Goal: Task Accomplishment & Management: Use online tool/utility

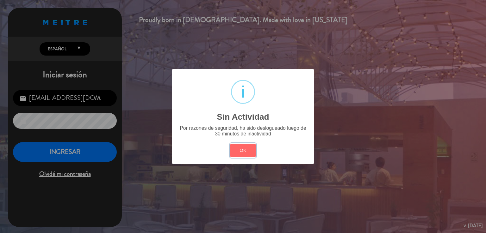
click at [240, 151] on button "OK" at bounding box center [243, 151] width 26 height 14
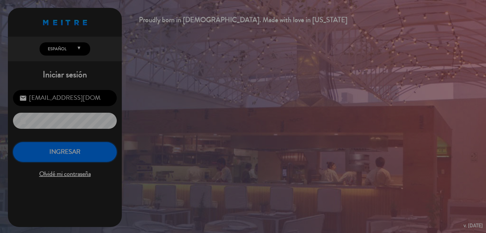
click at [55, 156] on button "INGRESAR" at bounding box center [65, 152] width 104 height 20
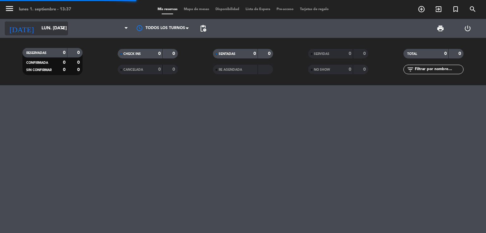
click at [46, 28] on input "lun. [DATE]" at bounding box center [68, 28] width 60 height 11
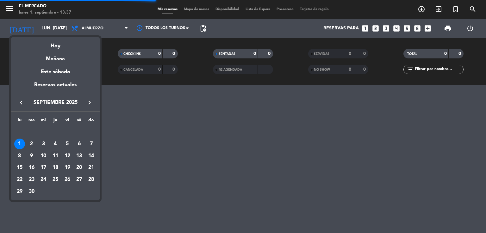
click at [58, 156] on div "11" at bounding box center [55, 156] width 11 height 11
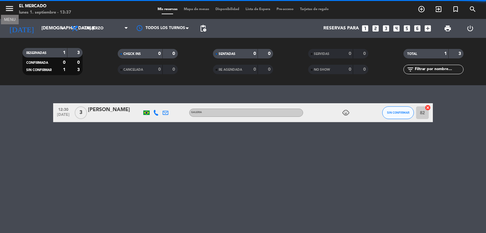
click at [8, 12] on icon "menu" at bounding box center [9, 8] width 9 height 9
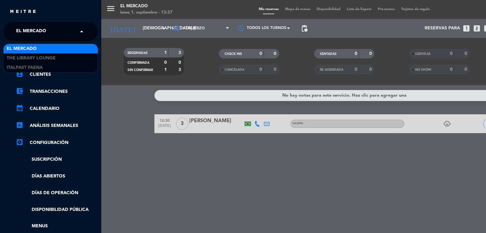
click at [59, 33] on input "text" at bounding box center [51, 32] width 77 height 14
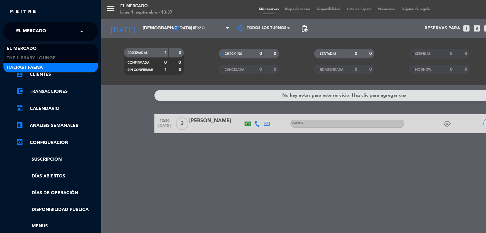
click at [62, 66] on div "Italpast Faena" at bounding box center [50, 67] width 94 height 9
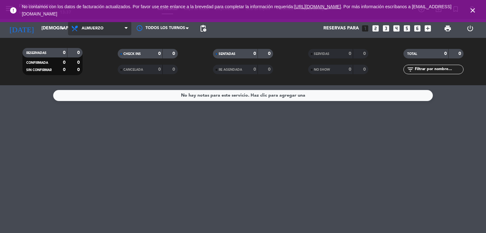
click at [104, 27] on span "Almuerzo" at bounding box center [99, 29] width 63 height 14
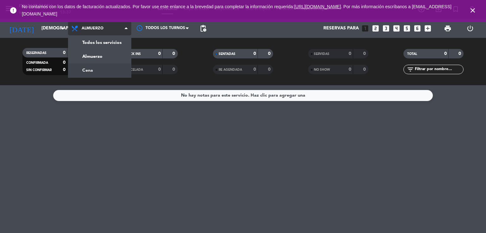
click at [103, 72] on div "menu Italpast Faena lunes 1. septiembre - 13:37 Mis reservas Mapa de mesas Disp…" at bounding box center [243, 42] width 486 height 85
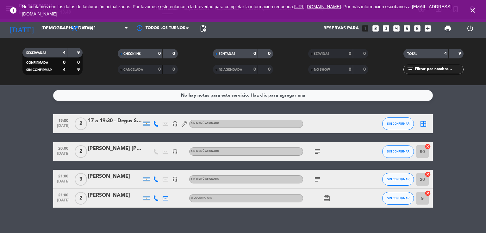
click at [53, 36] on div "[DATE] [DEMOGRAPHIC_DATA] [DATE] arrow_drop_down" at bounding box center [36, 28] width 63 height 19
click at [50, 35] on div "[DATE] [DEMOGRAPHIC_DATA] [DATE] arrow_drop_down" at bounding box center [36, 29] width 63 height 14
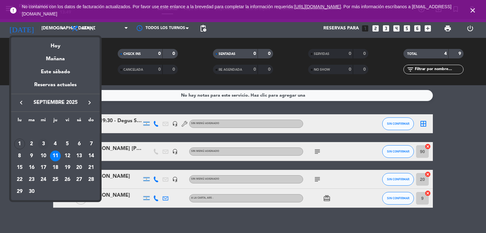
click at [46, 147] on div "3" at bounding box center [43, 144] width 11 height 11
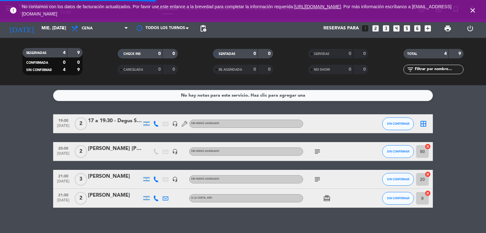
click at [473, 9] on icon "close" at bounding box center [473, 11] width 8 height 8
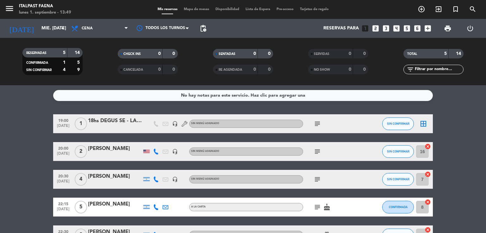
scroll to position [43, 0]
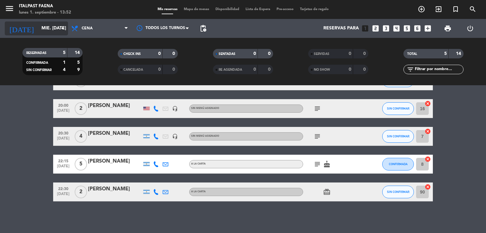
click at [51, 32] on input "mié. [DATE]" at bounding box center [68, 28] width 60 height 11
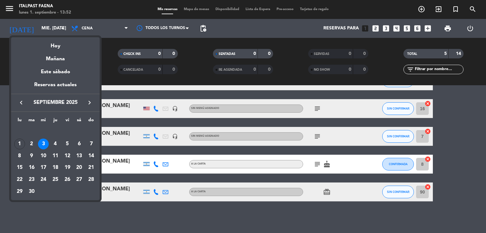
click at [93, 100] on icon "keyboard_arrow_right" at bounding box center [90, 103] width 8 height 8
click at [33, 168] on div "14" at bounding box center [31, 168] width 11 height 11
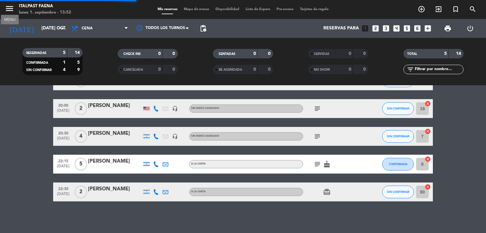
click at [11, 7] on icon "menu" at bounding box center [9, 8] width 9 height 9
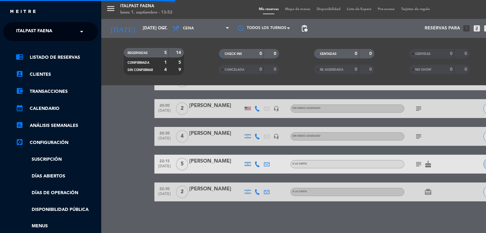
click at [54, 29] on div "× Italpast Faena" at bounding box center [38, 31] width 48 height 13
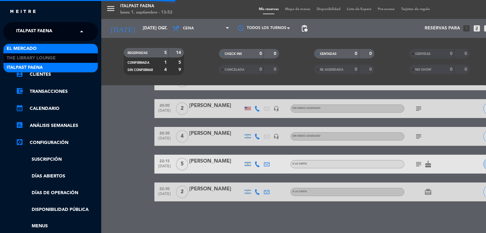
click at [44, 52] on div "El Mercado" at bounding box center [50, 48] width 94 height 9
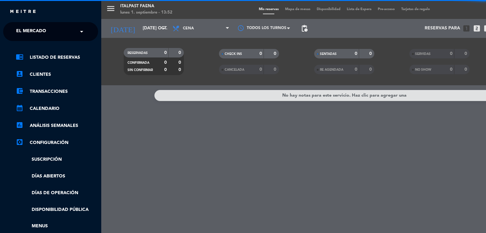
scroll to position [0, 0]
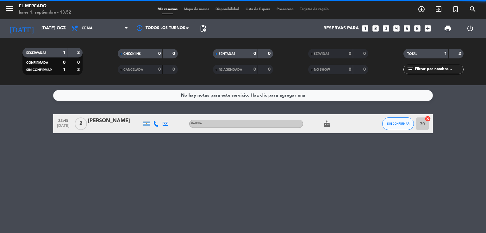
click at [106, 33] on span "Cena" at bounding box center [99, 29] width 63 height 14
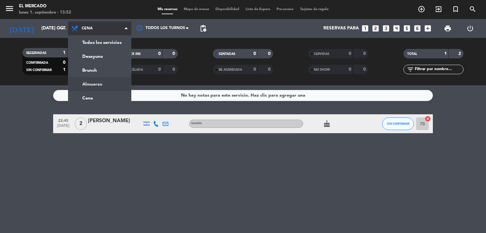
click at [102, 88] on ng-component "menu El [PERSON_NAME] lunes 1. septiembre - 13:52 Mis reservas Mapa de mesas Di…" at bounding box center [243, 116] width 486 height 233
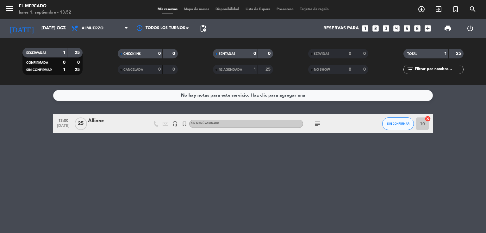
click at [313, 127] on span "subject" at bounding box center [317, 124] width 9 height 8
click at [317, 126] on icon "subject" at bounding box center [318, 124] width 8 height 8
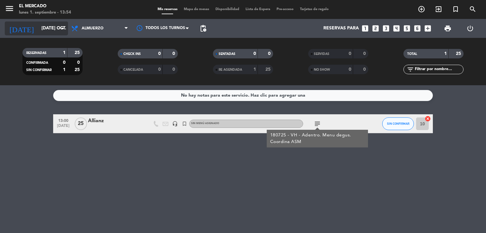
click at [38, 27] on input "[DATE] oct." at bounding box center [68, 28] width 60 height 11
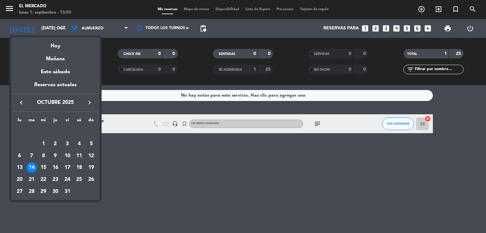
click at [25, 103] on button "keyboard_arrow_left" at bounding box center [21, 103] width 11 height 8
click at [29, 156] on div "9" at bounding box center [31, 156] width 11 height 11
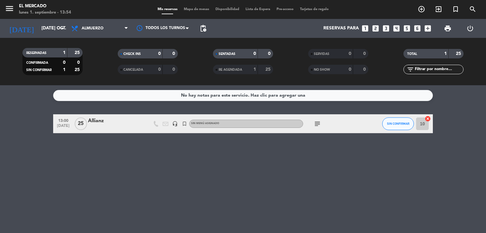
type input "[DATE] sep."
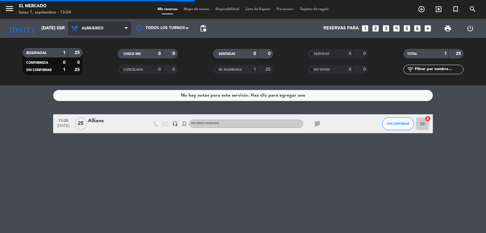
click at [95, 26] on span "Almuerzo" at bounding box center [99, 29] width 63 height 14
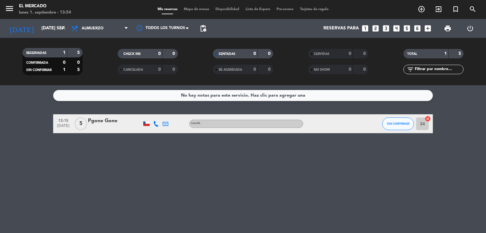
click at [102, 36] on div "Todos los servicios Desayuno Brunch Almuerzo Cena Almuerzo Todos los servicios …" at bounding box center [99, 28] width 63 height 19
click at [87, 31] on span "Almuerzo" at bounding box center [99, 29] width 63 height 14
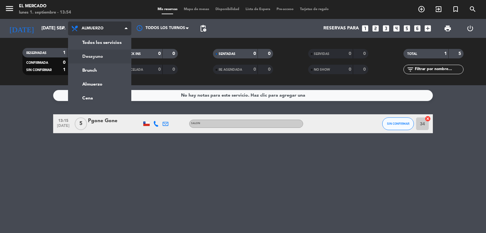
click at [103, 58] on div "menu El [PERSON_NAME] lunes 1. septiembre - 13:54 Mis reservas Mapa de mesas Di…" at bounding box center [243, 42] width 486 height 85
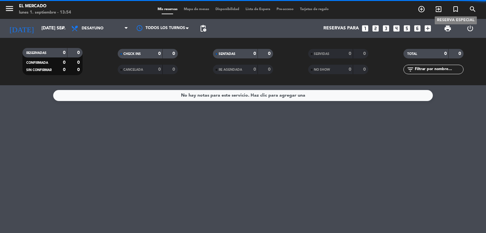
click at [452, 10] on icon "turned_in_not" at bounding box center [456, 9] width 8 height 8
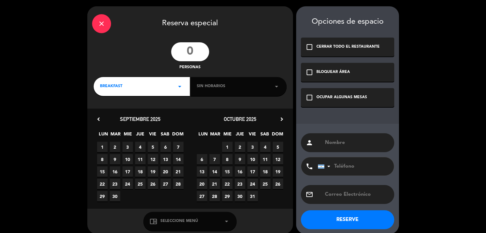
drag, startPoint x: 209, startPoint y: 52, endPoint x: 204, endPoint y: 52, distance: 5.1
click at [205, 52] on div "personas" at bounding box center [190, 56] width 206 height 28
click at [202, 52] on input "number" at bounding box center [190, 51] width 38 height 19
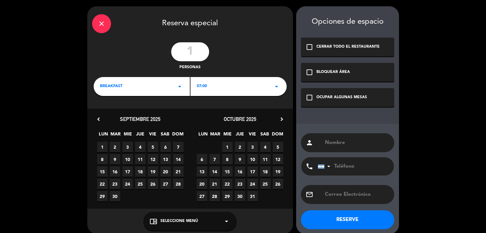
click at [201, 62] on div "1 personas" at bounding box center [190, 56] width 206 height 28
click at [192, 53] on input "1" at bounding box center [190, 51] width 38 height 19
type input "15"
click at [202, 90] on div "07:00 arrow_drop_down" at bounding box center [238, 86] width 96 height 19
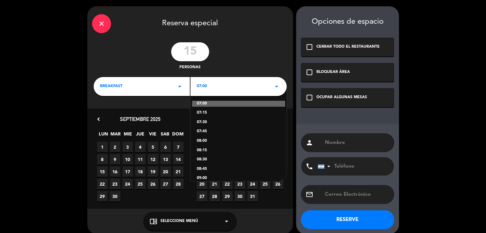
click at [203, 161] on div "08:30" at bounding box center [239, 160] width 84 height 6
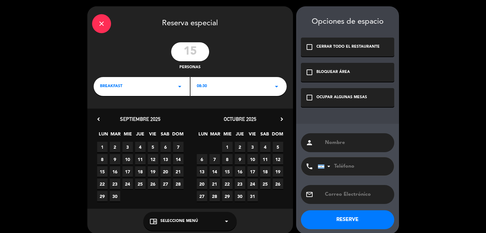
click at [334, 93] on div "check_box_outline_blank OCUPAR ALGUNAS MESAS" at bounding box center [347, 97] width 93 height 19
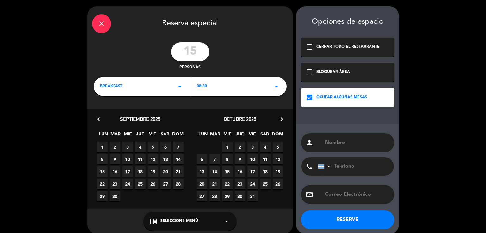
click at [118, 157] on span "9" at bounding box center [115, 159] width 10 height 10
click at [358, 139] on input "text" at bounding box center [356, 143] width 65 height 9
paste input "[PERSON_NAME]."
drag, startPoint x: 354, startPoint y: 151, endPoint x: 352, endPoint y: 203, distance: 52.2
click at [352, 199] on div "person [PERSON_NAME]. phone [GEOGRAPHIC_DATA] +1 [GEOGRAPHIC_DATA] +44 [GEOGRAP…" at bounding box center [347, 179] width 103 height 110
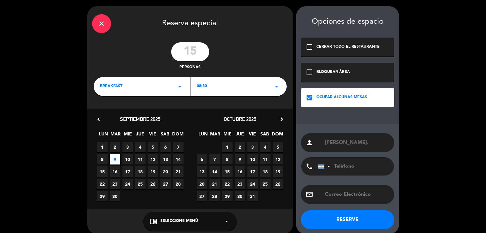
type input "[PERSON_NAME]."
click at [351, 217] on button "RESERVE" at bounding box center [347, 220] width 93 height 19
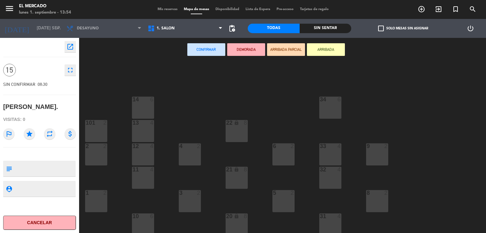
click at [136, 106] on div "14 6" at bounding box center [143, 108] width 22 height 22
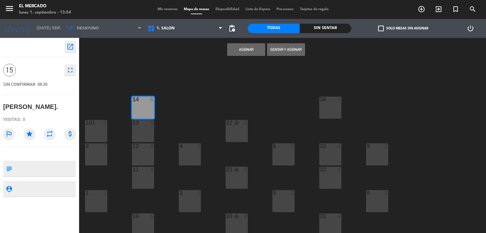
click at [146, 143] on div "34 6 14 6 22 lock 8 101 2 13 4 33 4 2 2 4 2 6 2 12 4 9 2 11 4 32 4 21 lock 8 3 …" at bounding box center [285, 148] width 402 height 172
click at [144, 162] on div "12 4" at bounding box center [143, 155] width 22 height 22
click at [143, 127] on div "13 4" at bounding box center [143, 131] width 22 height 22
click at [264, 51] on div "Asignar Sentar y Asignar" at bounding box center [266, 50] width 374 height 24
click at [256, 50] on button "Asignar" at bounding box center [246, 49] width 38 height 13
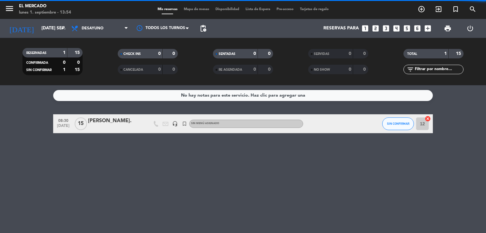
click at [122, 123] on div "[PERSON_NAME]." at bounding box center [115, 121] width 54 height 8
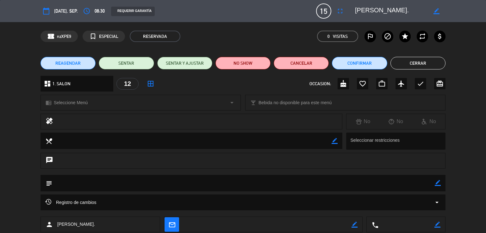
click at [437, 184] on icon "border_color" at bounding box center [438, 183] width 6 height 6
click at [426, 185] on textarea at bounding box center [243, 183] width 382 height 16
type textarea "010925 - VH - Adentro. Desayuno detalles en BEO."
click at [440, 181] on icon at bounding box center [438, 183] width 6 height 6
click at [410, 64] on button "Cerrar" at bounding box center [417, 63] width 55 height 13
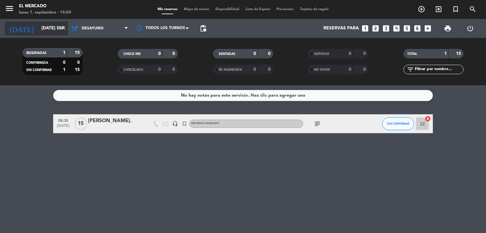
click at [45, 32] on input "[DATE] sep." at bounding box center [68, 28] width 60 height 11
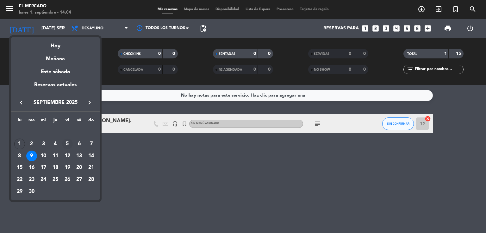
click at [66, 141] on div "5" at bounding box center [67, 144] width 11 height 11
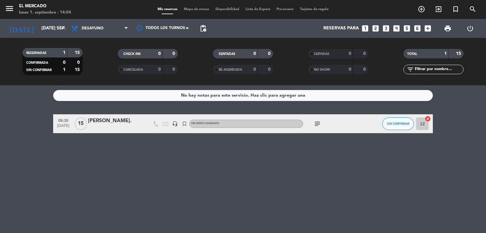
type input "vie. [DATE]"
click at [14, 12] on span "menu" at bounding box center [12, 9] width 14 height 15
click at [11, 12] on icon "menu" at bounding box center [9, 8] width 9 height 9
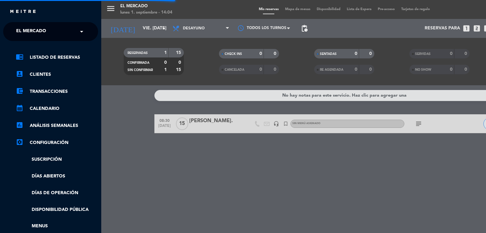
click at [46, 26] on span "El Mercado" at bounding box center [31, 31] width 30 height 13
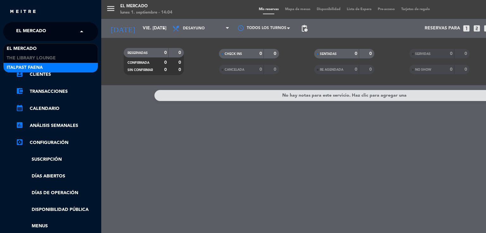
click at [51, 63] on div "Italpast Faena" at bounding box center [50, 67] width 94 height 9
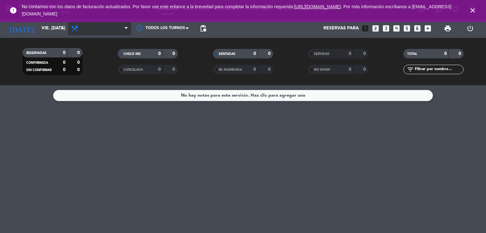
click at [95, 34] on span "Almuerzo" at bounding box center [99, 29] width 63 height 14
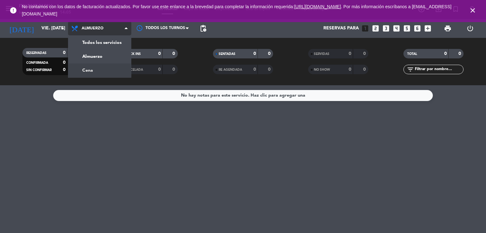
click at [105, 72] on div "menu Italpast Faena lunes 1. septiembre - 14:05 Mis reservas Mapa de mesas Disp…" at bounding box center [243, 42] width 486 height 85
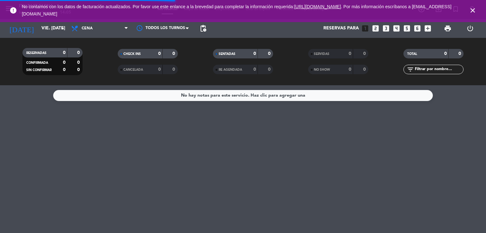
click at [475, 8] on icon "close" at bounding box center [473, 11] width 8 height 8
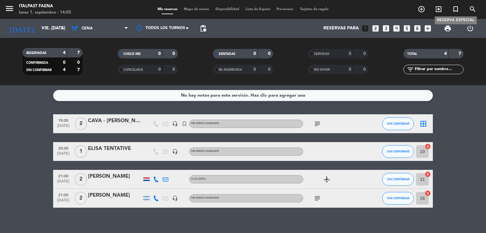
click at [457, 7] on icon "turned_in_not" at bounding box center [456, 9] width 8 height 8
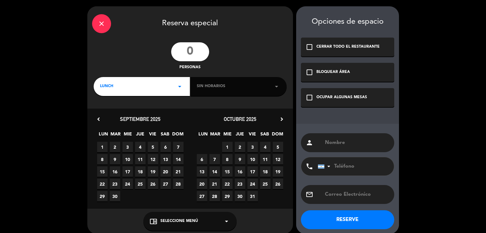
click at [204, 51] on input "number" at bounding box center [190, 51] width 38 height 19
type input "8"
click at [157, 81] on div "LUNCH arrow_drop_down" at bounding box center [142, 86] width 96 height 19
click at [106, 114] on div "Cena" at bounding box center [142, 113] width 84 height 6
click at [337, 96] on div "OCUPAR ALGUNAS MESAS" at bounding box center [341, 98] width 51 height 6
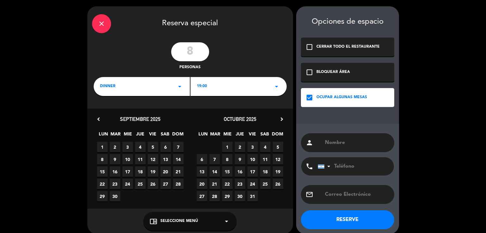
click at [147, 148] on div "1 2 3 4 5 6 7" at bounding box center [140, 147] width 100 height 12
click at [159, 150] on div "1 2 3 4 5 6 7" at bounding box center [140, 147] width 100 height 12
click at [156, 145] on span "5" at bounding box center [153, 147] width 10 height 10
click at [217, 82] on div "19:00 arrow_drop_down" at bounding box center [238, 86] width 96 height 19
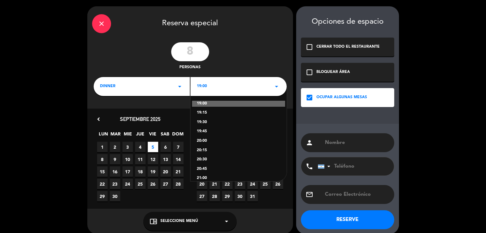
click at [204, 157] on div "20:30" at bounding box center [239, 160] width 84 height 6
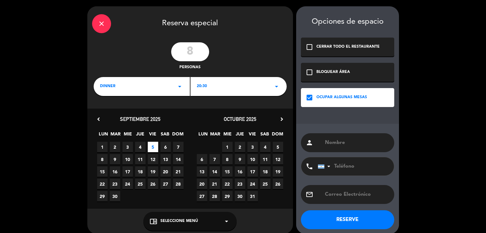
click at [344, 139] on input "text" at bounding box center [356, 143] width 65 height 9
type input "[PERSON_NAME]"
click at [328, 222] on button "RESERVE" at bounding box center [347, 220] width 93 height 19
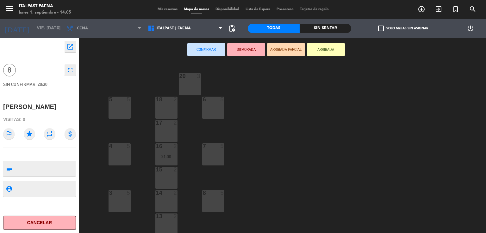
click at [164, 108] on div "18 2" at bounding box center [166, 108] width 22 height 22
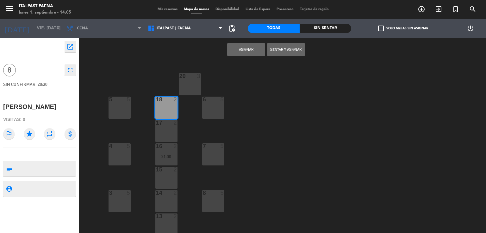
click at [165, 103] on div "18 2" at bounding box center [166, 100] width 22 height 6
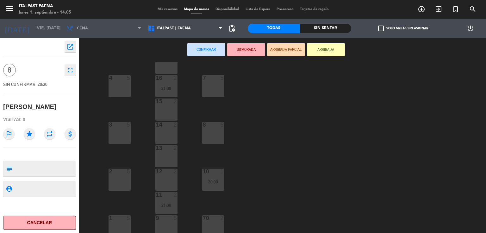
scroll to position [119, 0]
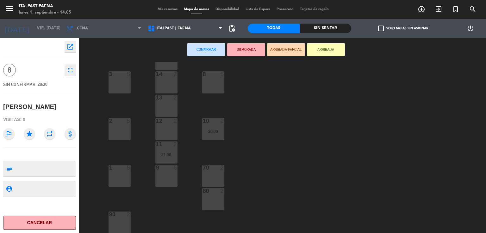
click at [168, 180] on div "9 5" at bounding box center [166, 176] width 22 height 22
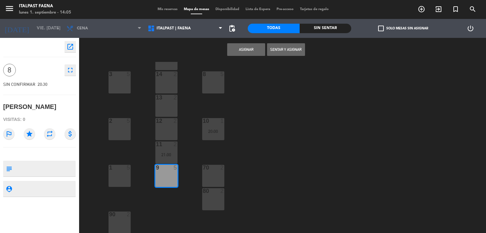
click at [168, 177] on div "9 5" at bounding box center [166, 176] width 22 height 22
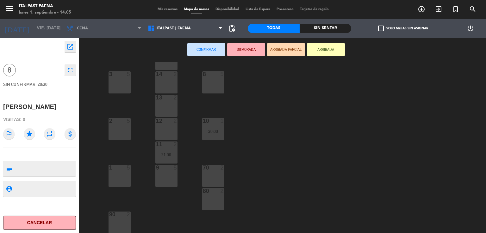
click at [162, 8] on span "Mis reservas" at bounding box center [167, 9] width 26 height 3
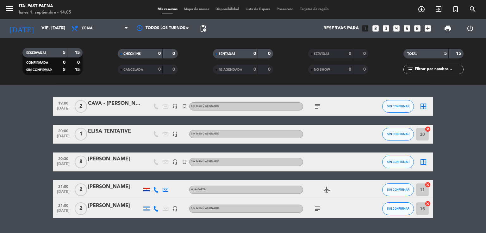
scroll to position [34, 0]
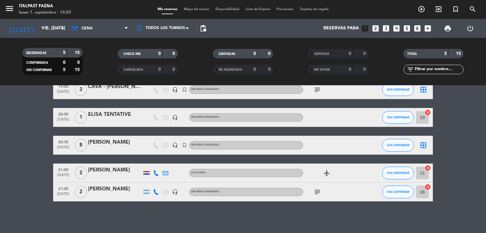
click at [197, 7] on div "Mis reservas Mapa de mesas Disponibilidad Lista de Espera Pre-acceso Tarjetas d…" at bounding box center [242, 10] width 177 height 6
click at [198, 9] on span "Mapa de mesas" at bounding box center [197, 9] width 32 height 3
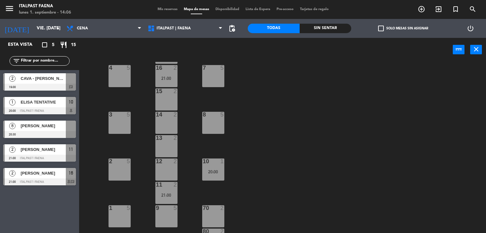
scroll to position [119, 0]
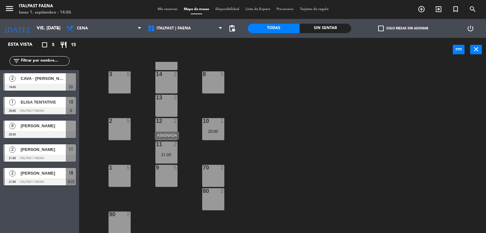
click at [172, 153] on div "21:00" at bounding box center [166, 155] width 22 height 4
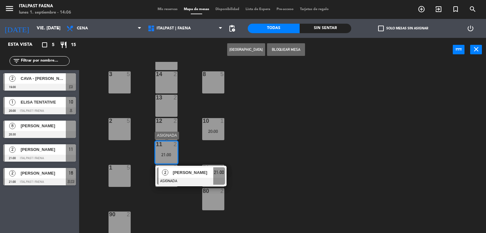
click at [219, 176] on span "21:00" at bounding box center [219, 173] width 10 height 8
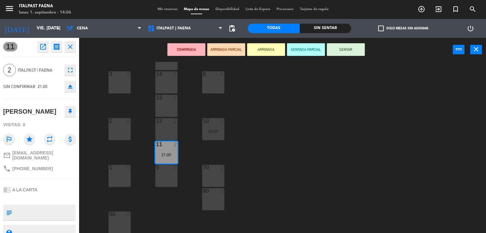
click at [219, 198] on div "80 2" at bounding box center [213, 200] width 22 height 22
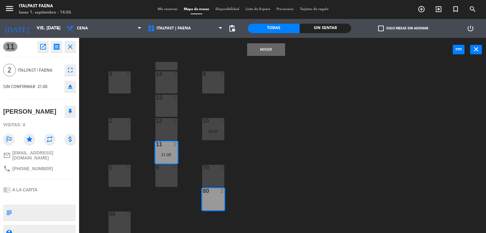
click at [257, 52] on button "Mover" at bounding box center [266, 49] width 38 height 13
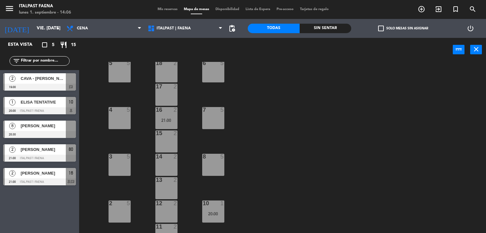
scroll to position [0, 0]
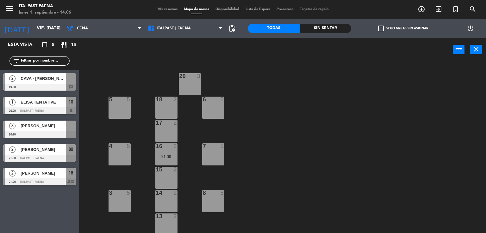
click at [167, 161] on div "16 2 21:00" at bounding box center [166, 155] width 22 height 22
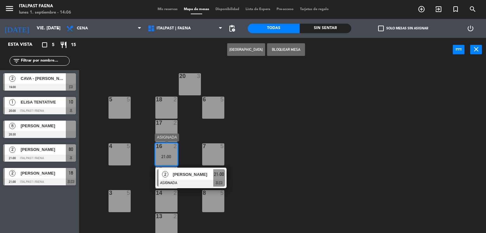
click at [218, 183] on div at bounding box center [191, 183] width 68 height 7
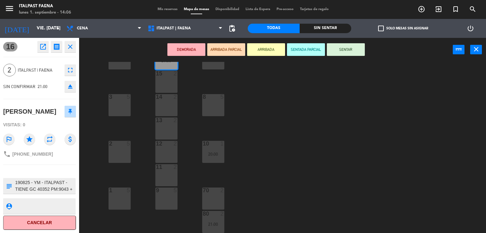
scroll to position [119, 0]
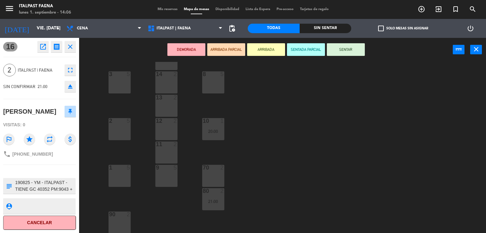
click at [217, 173] on div "70 2" at bounding box center [213, 176] width 22 height 22
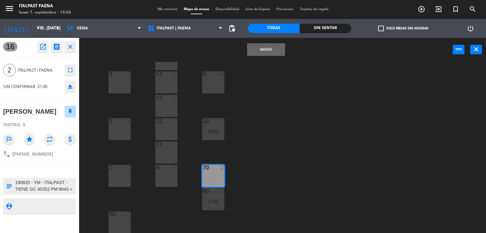
click at [266, 48] on button "Mover" at bounding box center [266, 49] width 38 height 13
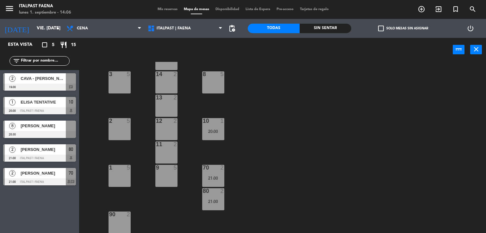
click at [48, 124] on div "8 Tatiana 20:30" at bounding box center [39, 130] width 79 height 24
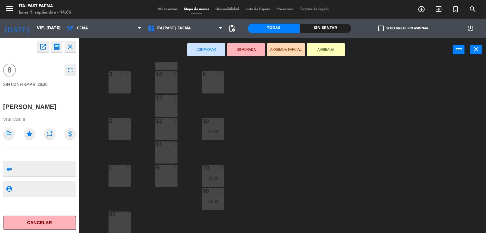
click at [172, 169] on div "5" at bounding box center [177, 168] width 10 height 6
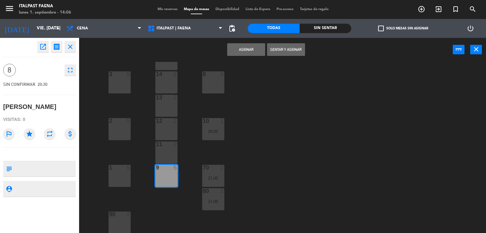
click at [174, 154] on div "11 2" at bounding box center [166, 153] width 22 height 22
click at [174, 126] on div "12 2" at bounding box center [166, 129] width 22 height 22
click at [243, 47] on button "Asignar" at bounding box center [246, 49] width 38 height 13
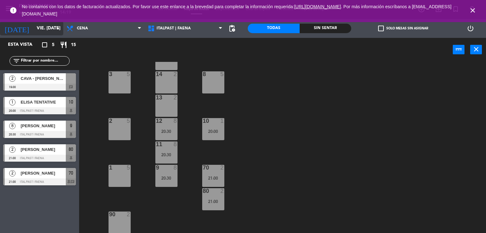
click at [36, 32] on input "vie. [DATE]" at bounding box center [64, 28] width 60 height 11
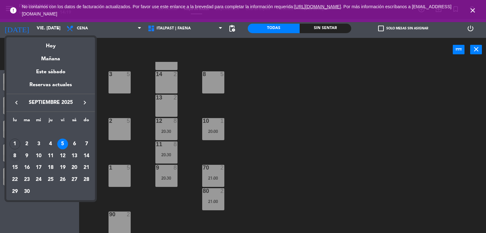
click at [20, 157] on td "8" at bounding box center [15, 156] width 12 height 12
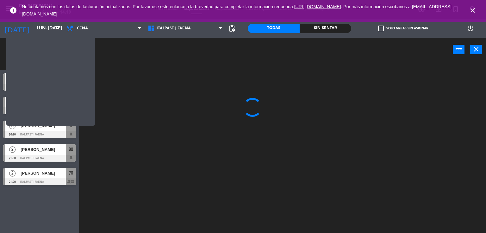
scroll to position [0, 0]
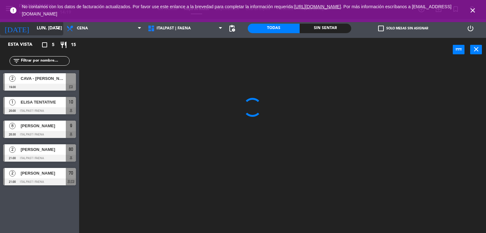
click at [53, 35] on div "[DATE] lun. [DATE] arrow_drop_down" at bounding box center [31, 29] width 63 height 14
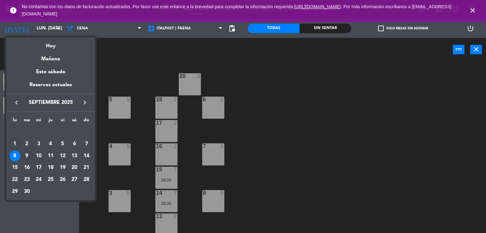
click at [28, 153] on div "9" at bounding box center [27, 156] width 11 height 11
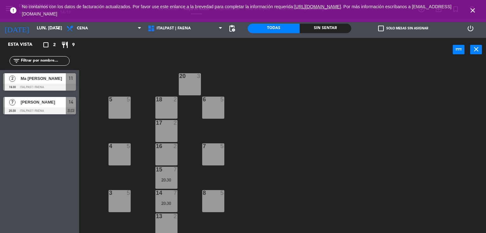
type input "[DATE] sep."
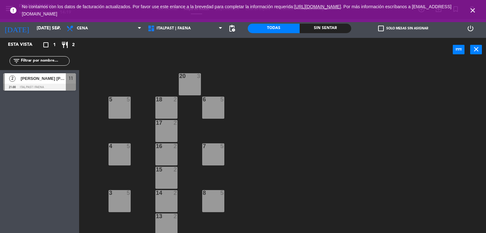
click at [472, 10] on icon "close" at bounding box center [473, 11] width 8 height 8
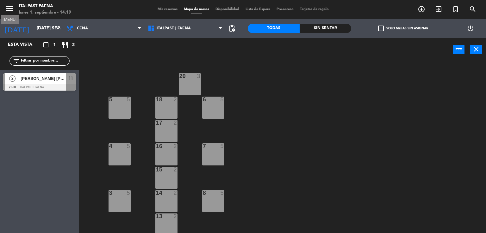
click at [6, 8] on icon "menu" at bounding box center [9, 8] width 9 height 9
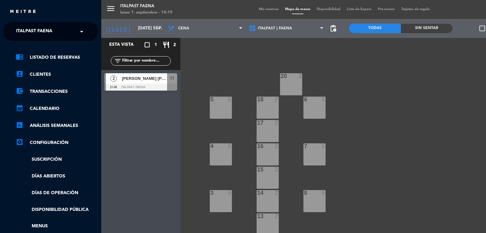
click at [50, 36] on span "Italpast Faena" at bounding box center [34, 31] width 36 height 13
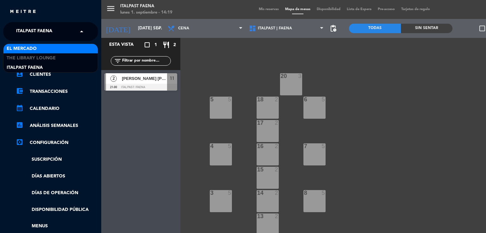
click at [42, 46] on div "El Mercado" at bounding box center [50, 48] width 94 height 9
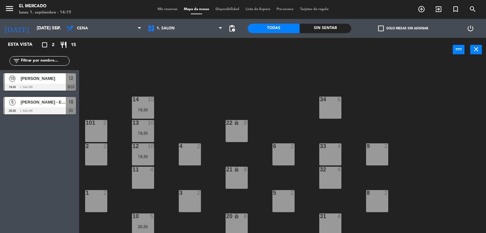
click at [49, 77] on span "[PERSON_NAME]" at bounding box center [43, 78] width 45 height 7
